Goal: Transaction & Acquisition: Purchase product/service

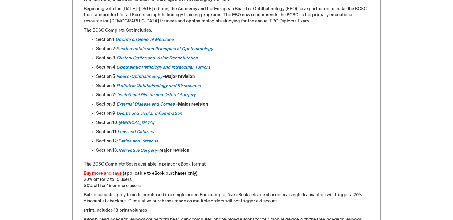
scroll to position [307, 0]
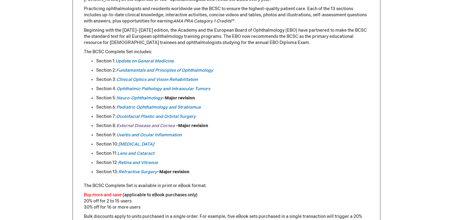
click at [164, 126] on em "External Disease and Cornea" at bounding box center [146, 125] width 58 height 5
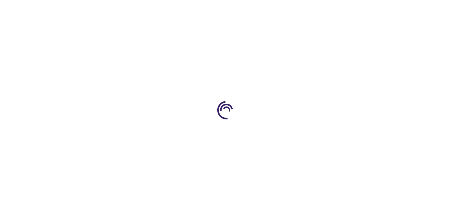
type input "0"
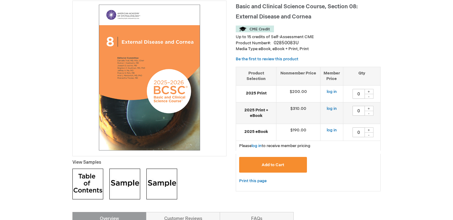
scroll to position [59, 0]
